Goal: Find specific page/section: Find specific page/section

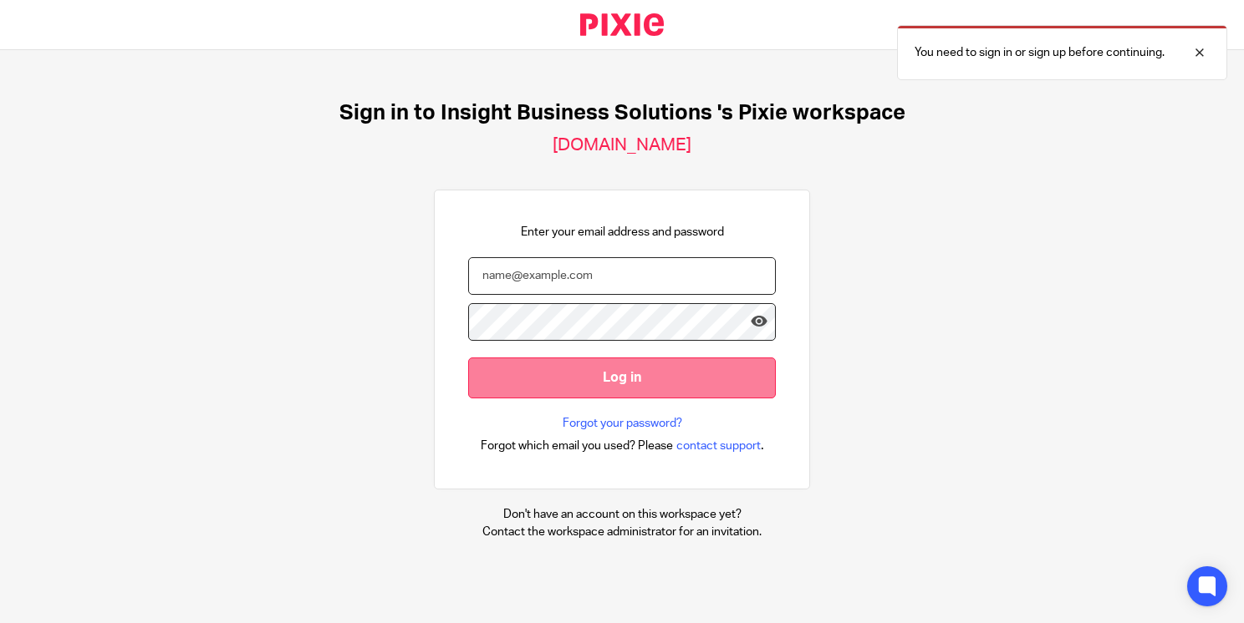
type input "[PERSON_NAME][EMAIL_ADDRESS][PERSON_NAME][DOMAIN_NAME][PERSON_NAME]"
click at [615, 383] on input "Log in" at bounding box center [622, 378] width 308 height 41
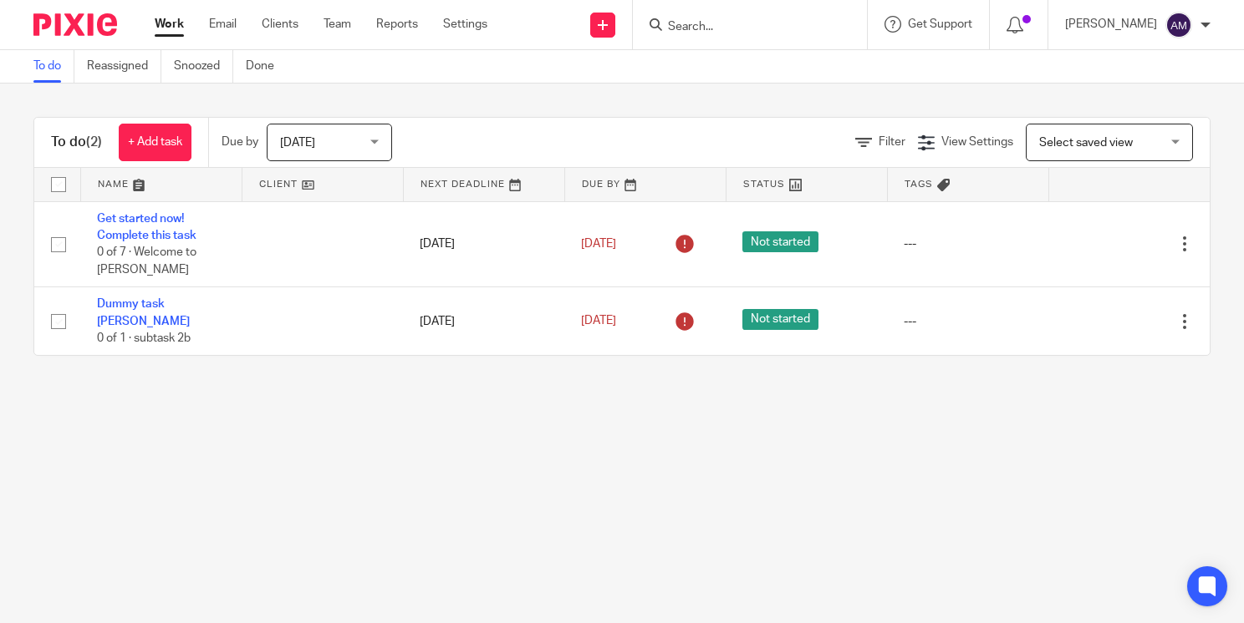
click at [768, 25] on input "Search" at bounding box center [741, 27] width 150 height 15
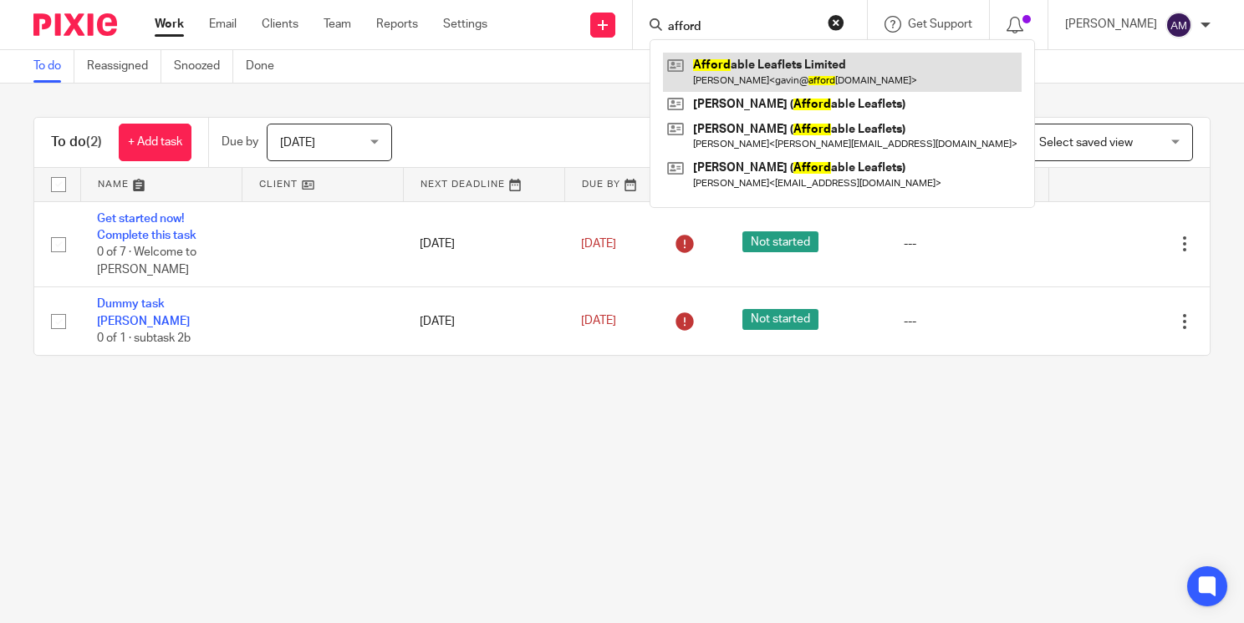
type input "afford"
click at [761, 68] on link at bounding box center [842, 72] width 359 height 38
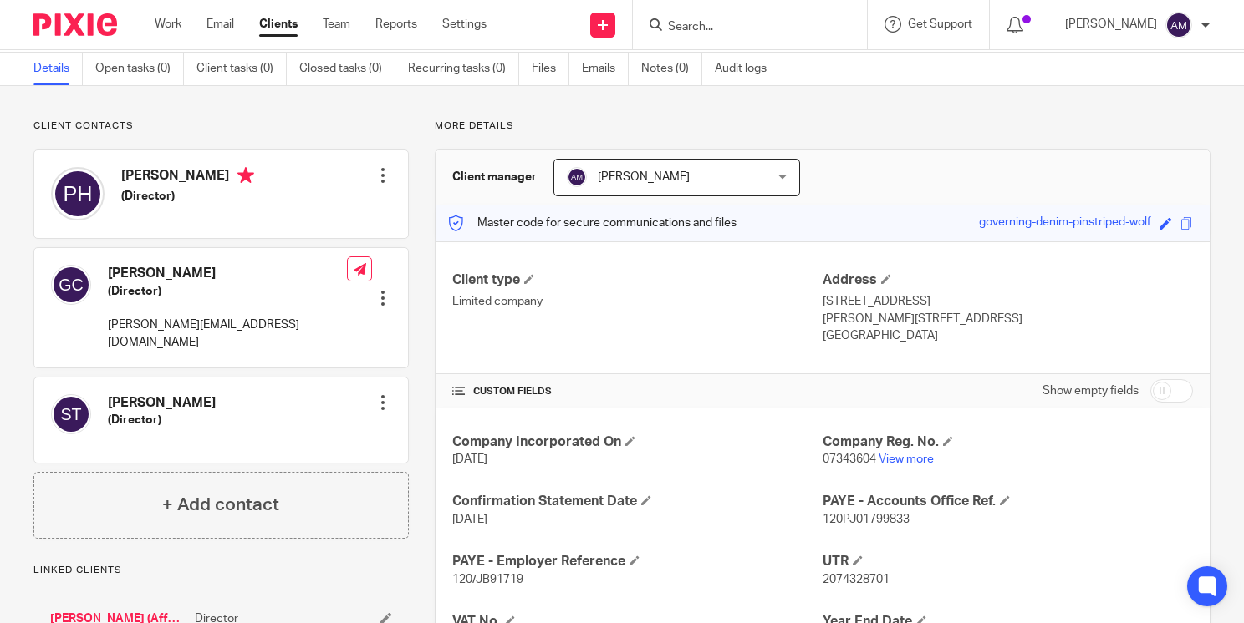
scroll to position [53, 0]
